Goal: Find specific page/section: Find specific page/section

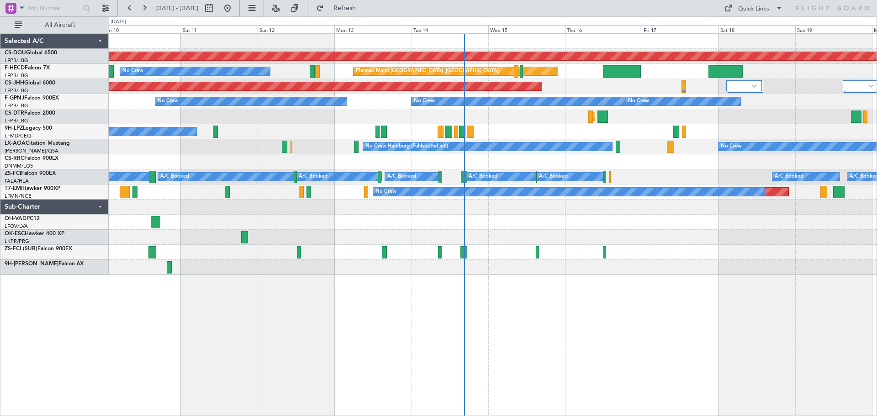
click at [509, 107] on div "Planned Maint London ([GEOGRAPHIC_DATA]) Planned Maint [GEOGRAPHIC_DATA] ([GEOG…" at bounding box center [493, 154] width 768 height 241
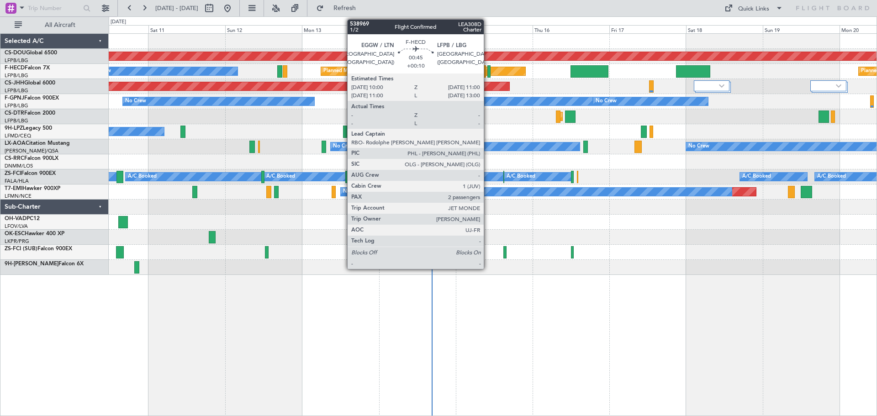
click at [488, 71] on div at bounding box center [490, 71] width 4 height 12
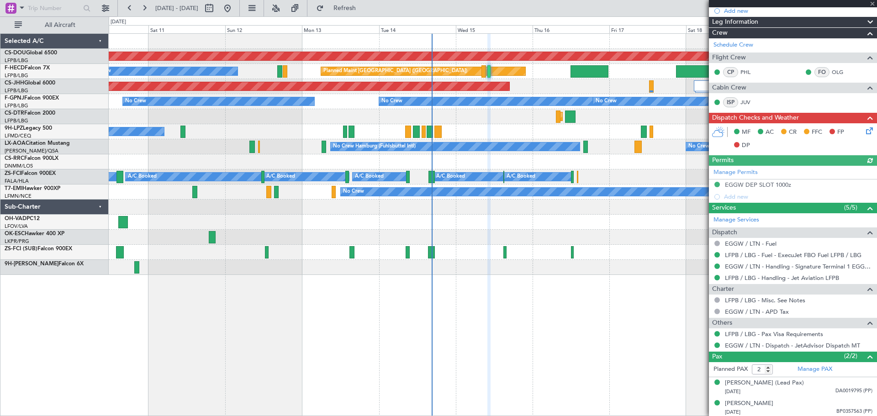
scroll to position [165, 0]
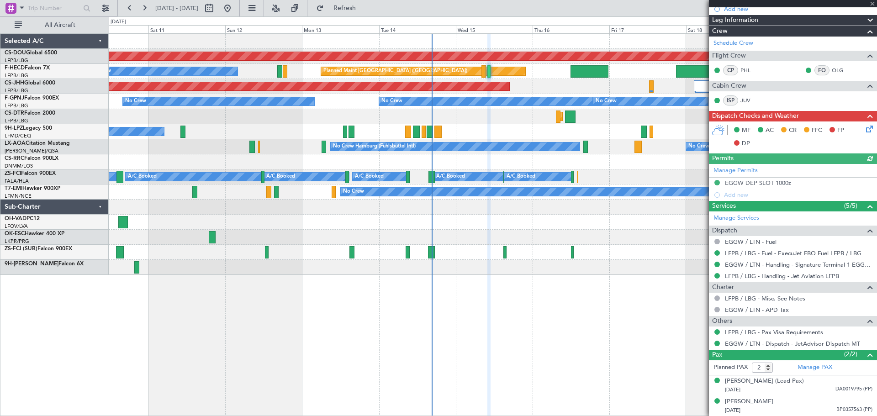
click at [872, 2] on div at bounding box center [793, 3] width 168 height 7
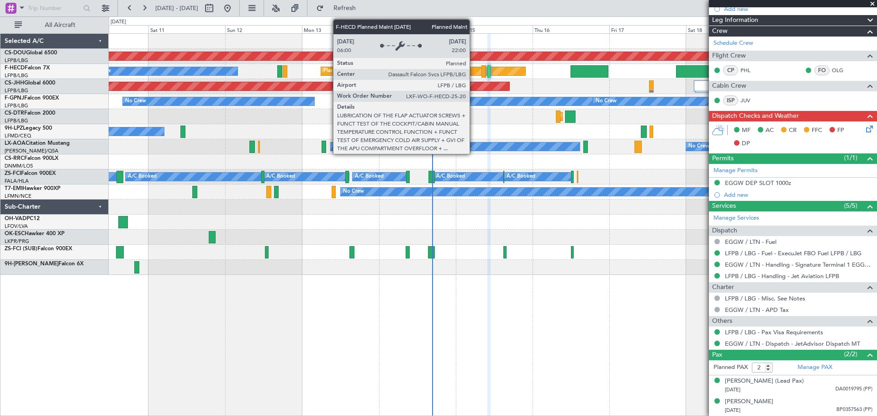
click at [471, 72] on div "Planned Maint [GEOGRAPHIC_DATA] ([GEOGRAPHIC_DATA])" at bounding box center [423, 71] width 204 height 8
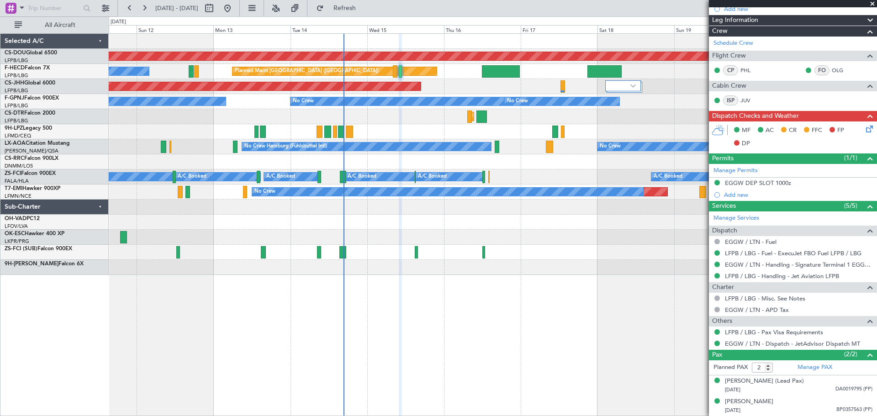
click at [400, 133] on div "Planned Maint London ([GEOGRAPHIC_DATA]) No Crew Planned Maint [GEOGRAPHIC_DATA…" at bounding box center [493, 154] width 768 height 241
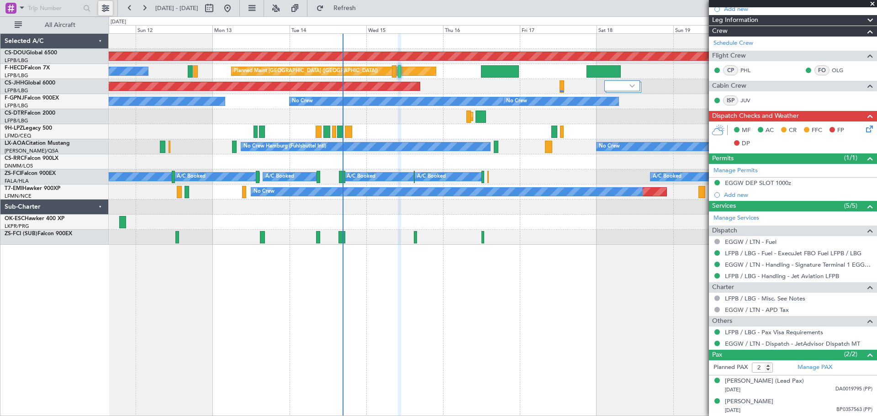
click at [109, 1] on button at bounding box center [105, 8] width 15 height 15
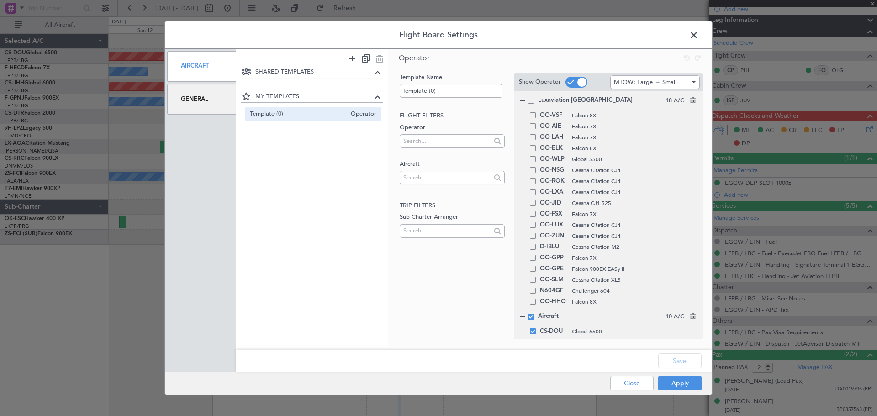
click at [532, 106] on div "Luxaviation [GEOGRAPHIC_DATA] 18 A/C" at bounding box center [608, 101] width 179 height 10
click at [532, 101] on span at bounding box center [531, 101] width 6 height 6
click at [535, 98] on input "checkbox" at bounding box center [535, 98] width 0 height 0
click at [683, 377] on button "Apply" at bounding box center [679, 383] width 43 height 15
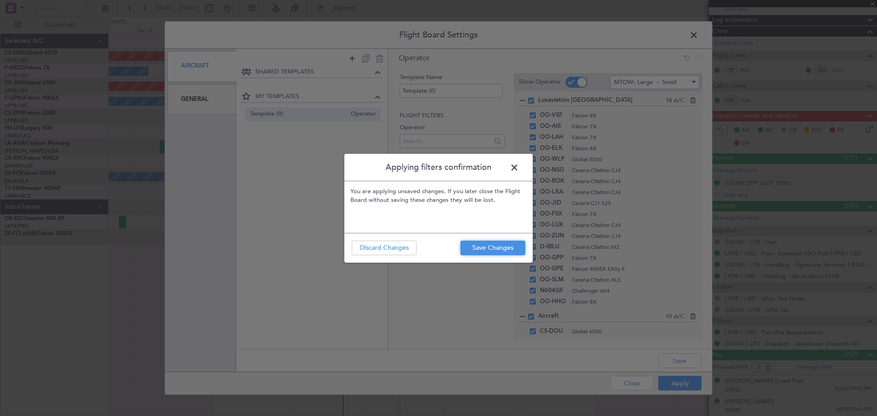
click at [510, 250] on button "Save Changes" at bounding box center [493, 248] width 65 height 15
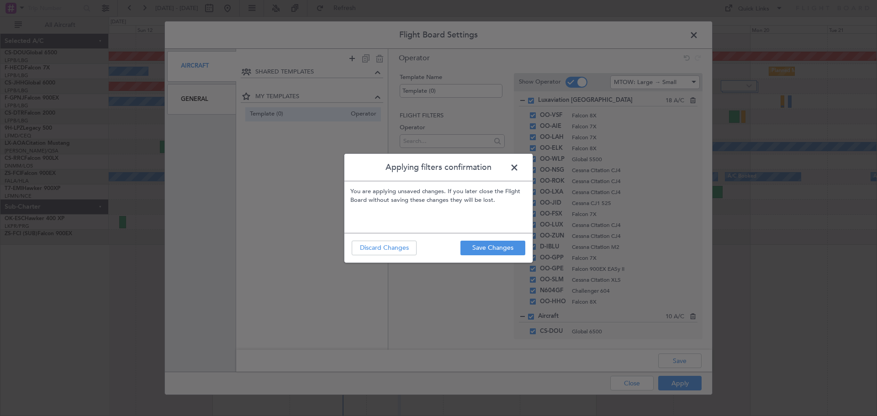
type input "0"
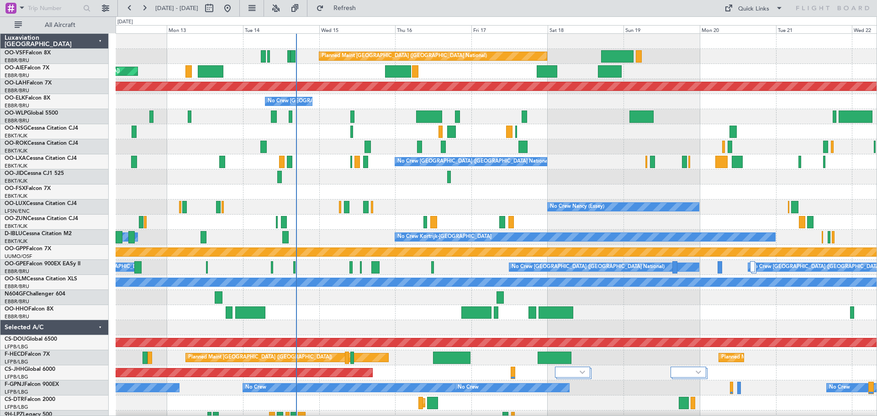
click at [444, 191] on div "Planned Maint Kortrijk-[GEOGRAPHIC_DATA]" at bounding box center [496, 192] width 761 height 15
click at [110, 9] on button at bounding box center [105, 8] width 15 height 15
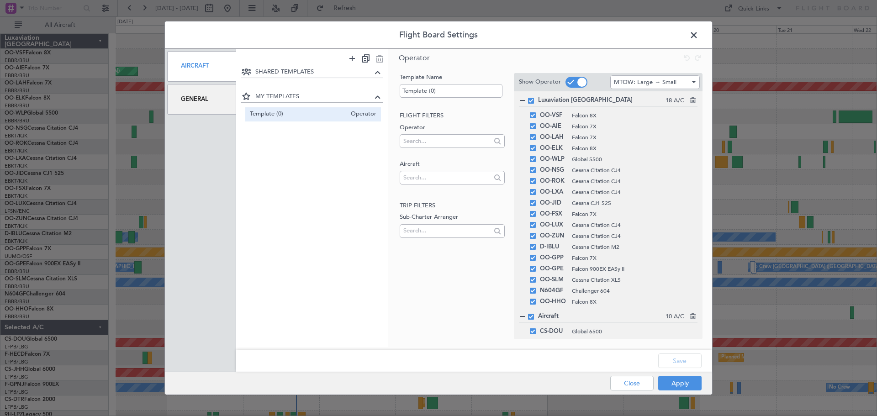
click at [575, 81] on span at bounding box center [577, 82] width 22 height 11
click at [0, 0] on input "checkbox" at bounding box center [0, 0] width 0 height 0
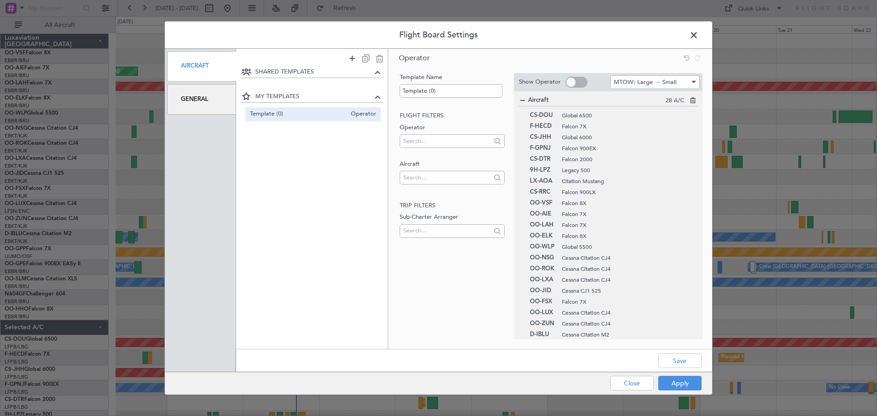
click at [574, 86] on span at bounding box center [577, 82] width 22 height 11
click at [0, 0] on input "checkbox" at bounding box center [0, 0] width 0 height 0
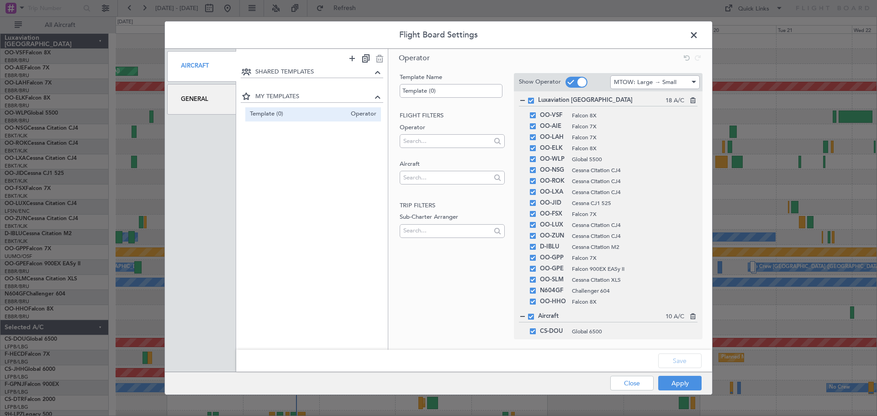
click at [534, 103] on span at bounding box center [531, 101] width 6 height 6
click at [535, 98] on input "checkbox" at bounding box center [535, 98] width 0 height 0
click at [679, 396] on div "Flight Board Settings Aircraft General SHARED TEMPLATES MY TEMPLATES Template (…" at bounding box center [438, 208] width 877 height 416
click at [679, 388] on button "Apply" at bounding box center [679, 383] width 43 height 15
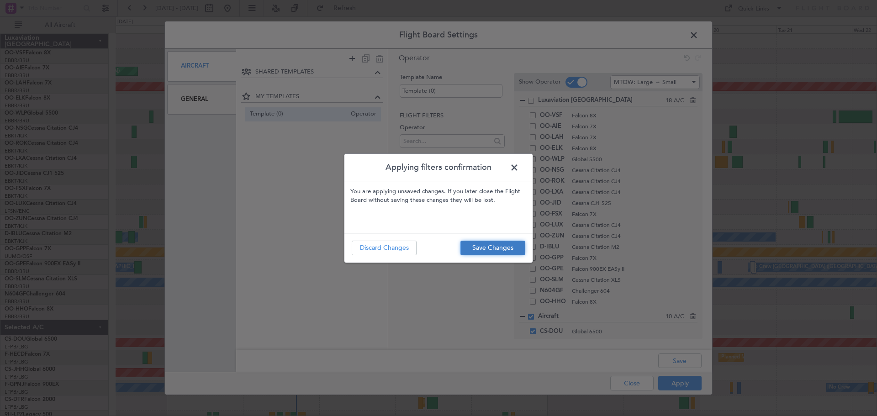
click at [501, 247] on button "Save Changes" at bounding box center [493, 248] width 65 height 15
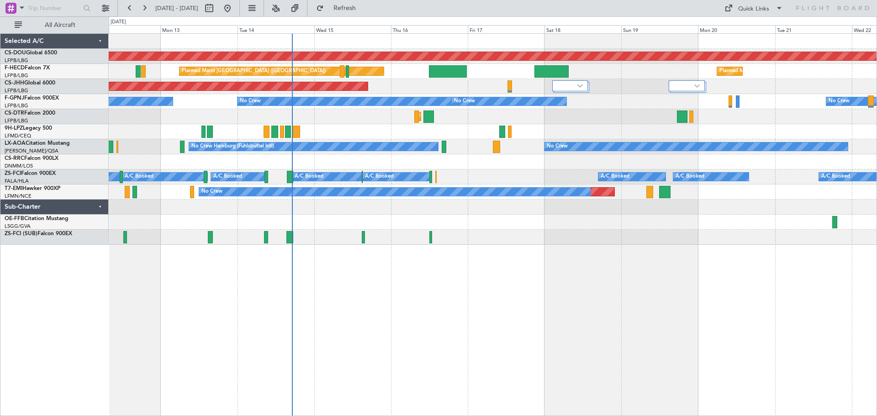
click at [312, 234] on div at bounding box center [493, 237] width 768 height 15
click at [23, 127] on span "9H-LPZ" at bounding box center [14, 128] width 18 height 5
click at [37, 70] on link "F-HECD Falcon 7X" at bounding box center [27, 67] width 45 height 5
